Goal: Transaction & Acquisition: Book appointment/travel/reservation

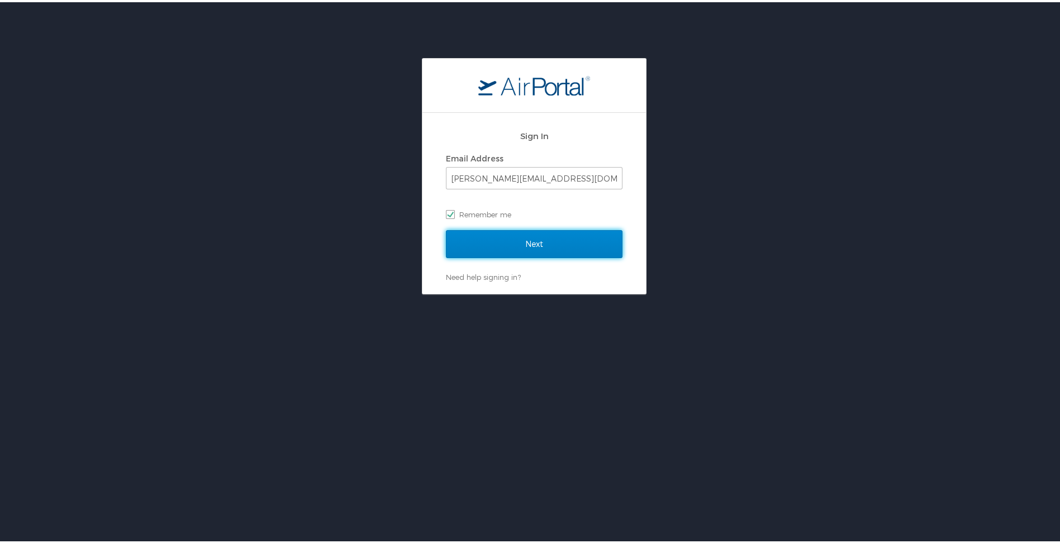
click at [504, 240] on input "Next" at bounding box center [534, 242] width 177 height 28
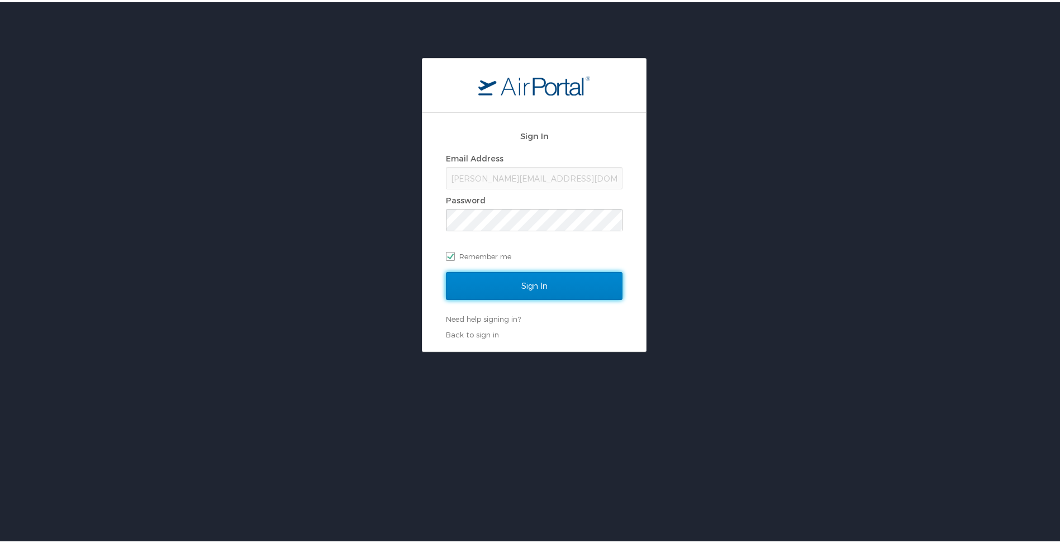
click at [544, 283] on input "Sign In" at bounding box center [534, 284] width 177 height 28
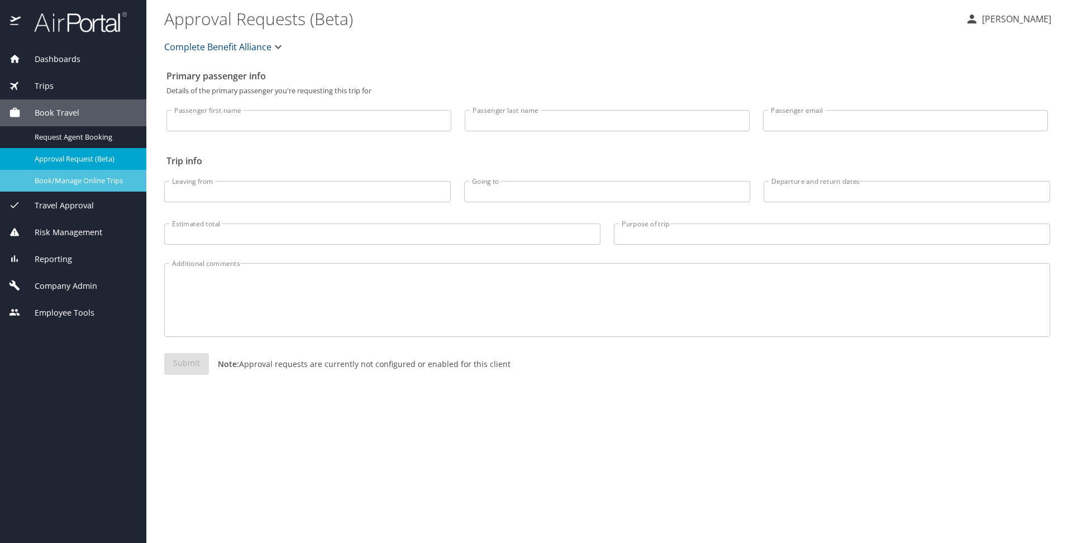
click at [77, 175] on span "Book/Manage Online Trips" at bounding box center [84, 180] width 98 height 11
click at [88, 185] on span "Book/Manage Online Trips" at bounding box center [84, 180] width 98 height 11
